Goal: Task Accomplishment & Management: Manage account settings

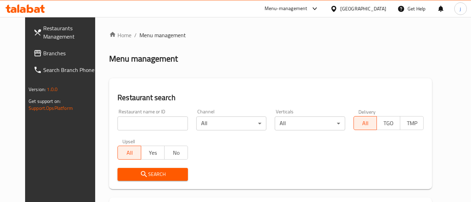
click at [376, 12] on div "[GEOGRAPHIC_DATA]" at bounding box center [363, 9] width 46 height 8
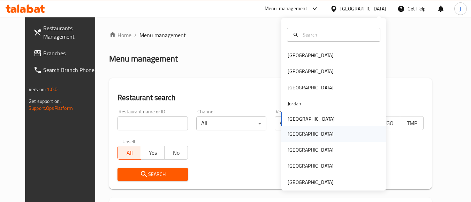
click at [291, 131] on div "[GEOGRAPHIC_DATA]" at bounding box center [310, 134] width 46 height 8
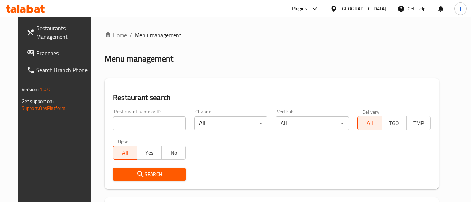
click at [307, 9] on div "Plugins" at bounding box center [299, 9] width 15 height 8
click at [255, 76] on div "Restaurant-Management" at bounding box center [281, 79] width 55 height 8
